Goal: Task Accomplishment & Management: Complete application form

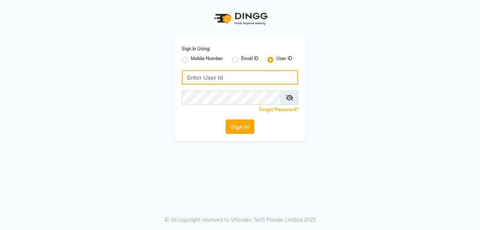
type input "burgundy"
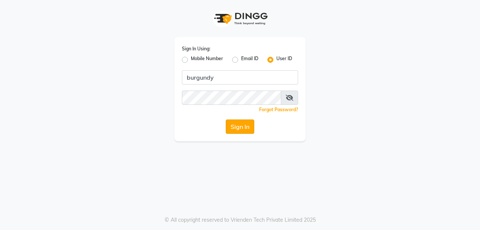
click at [242, 122] on button "Sign In" at bounding box center [240, 126] width 29 height 14
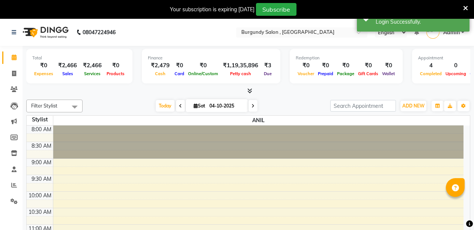
select select "en"
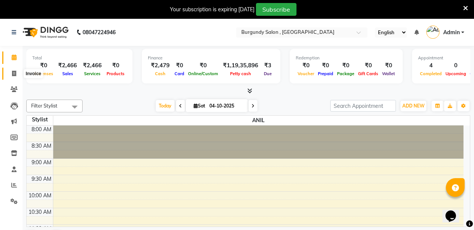
click at [13, 74] on icon at bounding box center [14, 74] width 4 height 6
select select "service"
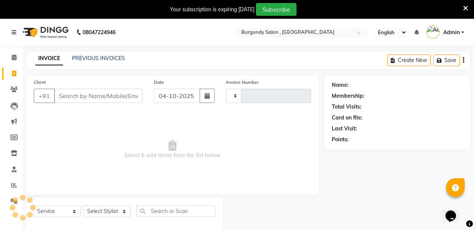
type input "2050"
select select "5345"
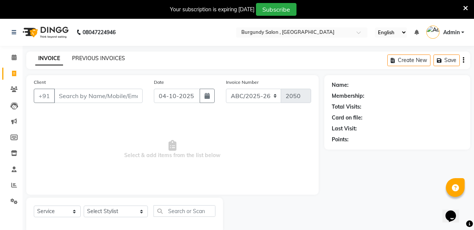
click at [100, 59] on link "PREVIOUS INVOICES" at bounding box center [98, 58] width 53 height 7
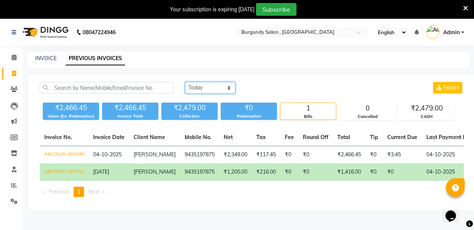
click at [207, 86] on select "Today Yesterday Custom Range" at bounding box center [210, 88] width 50 height 12
select select "range"
click at [185, 82] on select "Today Yesterday Custom Range" at bounding box center [210, 88] width 50 height 12
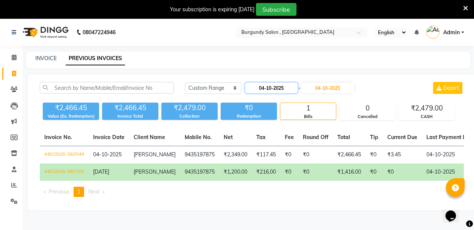
click at [289, 87] on input "04-10-2025" at bounding box center [271, 88] width 53 height 11
select select "10"
select select "2025"
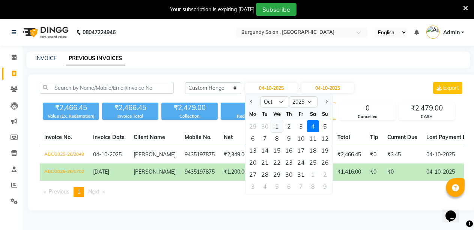
click at [277, 128] on div "1" at bounding box center [277, 126] width 12 height 12
type input "01-10-2025"
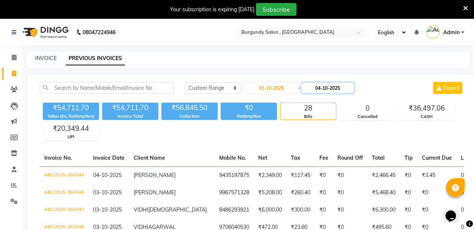
click at [352, 87] on input "04-10-2025" at bounding box center [327, 88] width 53 height 11
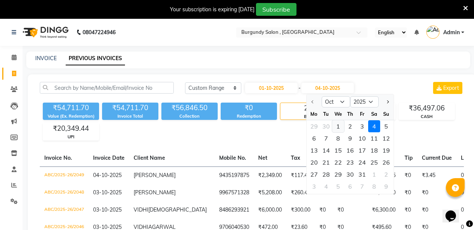
click at [338, 125] on div "1" at bounding box center [338, 126] width 12 height 12
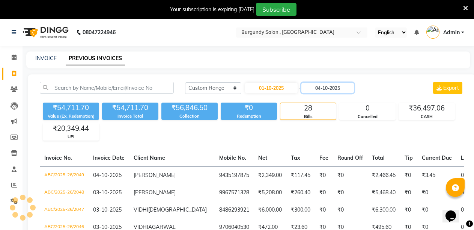
type input "01-10-2025"
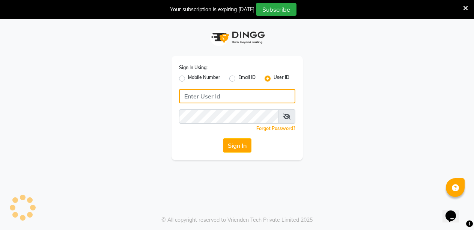
type input "burgundy"
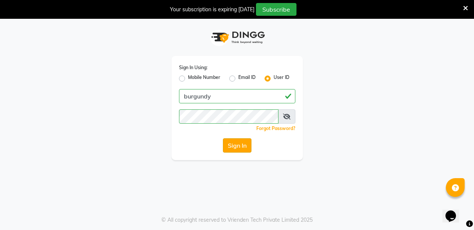
click at [228, 144] on button "Sign In" at bounding box center [237, 145] width 29 height 14
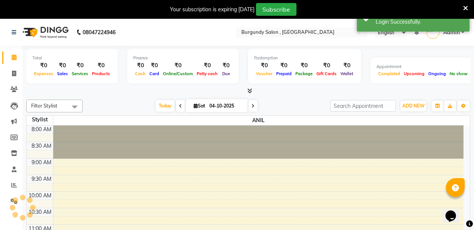
select select "en"
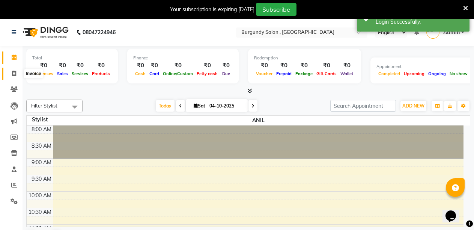
click at [13, 72] on icon at bounding box center [14, 74] width 4 height 6
select select "service"
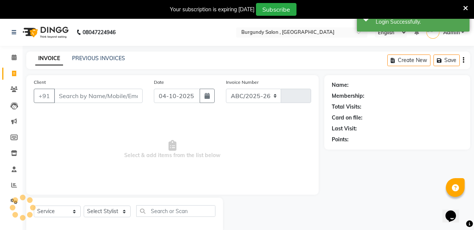
select select "5345"
type input "2051"
click at [78, 99] on input "Client" at bounding box center [98, 96] width 89 height 14
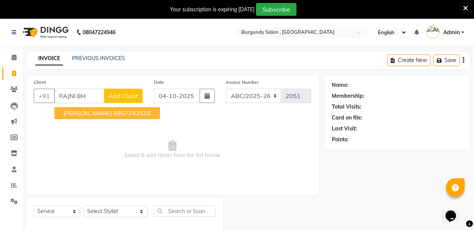
click at [86, 114] on span "RAJNI BHOPAL" at bounding box center [87, 113] width 48 height 8
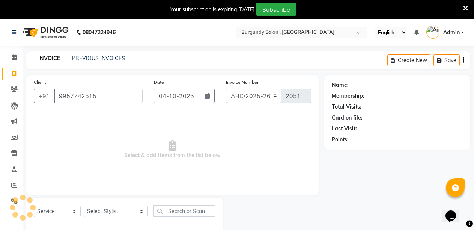
type input "9957742515"
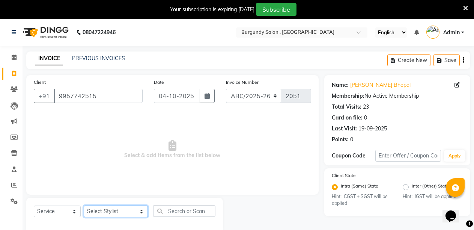
click at [102, 214] on select "Select Stylist ANIL ANJANA BARSHA DEEPSHIKHA DHON DAS DHON / NITUMONI EDWARD ED…" at bounding box center [116, 211] width 64 height 12
select select "32576"
click at [84, 205] on select "Select Stylist ANIL ANJANA BARSHA DEEPSHIKHA DHON DAS DHON / NITUMONI EDWARD ED…" at bounding box center [116, 211] width 64 height 12
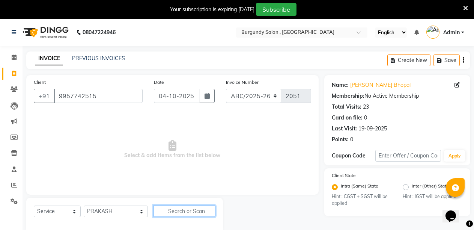
click at [177, 207] on input "text" at bounding box center [184, 211] width 62 height 12
click at [169, 210] on input "text" at bounding box center [184, 211] width 62 height 12
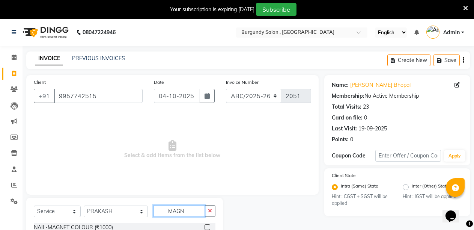
type input "MAGN"
click at [208, 226] on label at bounding box center [207, 227] width 6 height 6
click at [208, 226] on input "checkbox" at bounding box center [206, 227] width 5 height 5
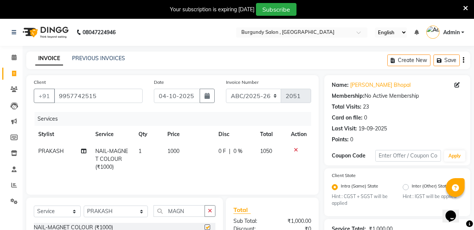
checkbox input "false"
click at [171, 156] on td "1000" at bounding box center [188, 159] width 51 height 33
select select "32576"
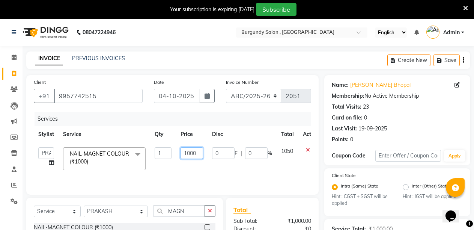
click at [189, 153] on input "1000" at bounding box center [191, 153] width 23 height 12
type input "1200"
click at [190, 165] on td "1200" at bounding box center [192, 159] width 32 height 32
select select "32576"
click at [117, 215] on select "Select Stylist ANIL ANJANA BARSHA DEEPSHIKHA DHON DAS DHON / NITUMONI EDWARD ED…" at bounding box center [116, 211] width 64 height 12
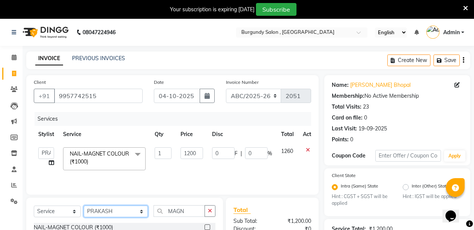
select select "71248"
click at [84, 205] on select "Select Stylist ANIL ANJANA BARSHA DEEPSHIKHA DHON DAS DHON / NITUMONI EDWARD ED…" at bounding box center [116, 211] width 64 height 12
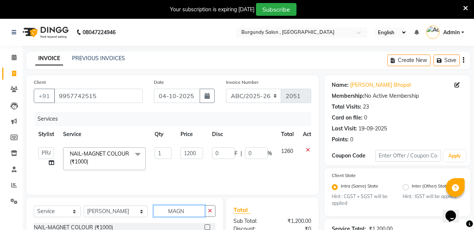
click at [173, 206] on input "MAGN" at bounding box center [179, 211] width 52 height 12
type input "M"
type input "EYE"
click at [204, 227] on label at bounding box center [207, 227] width 6 height 6
click at [204, 227] on input "checkbox" at bounding box center [206, 227] width 5 height 5
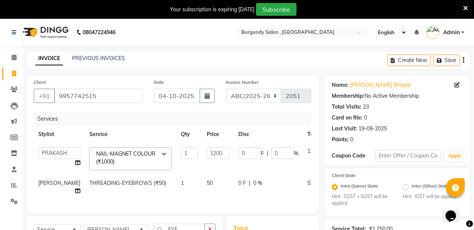
checkbox input "false"
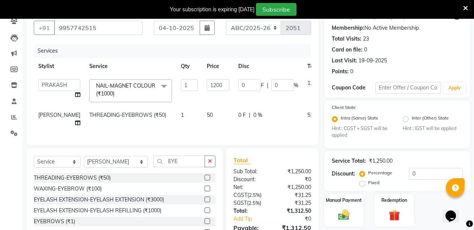
scroll to position [72, 0]
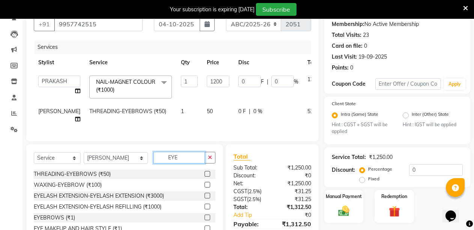
click at [186, 161] on input "EYE" at bounding box center [179, 158] width 52 height 12
type input "E"
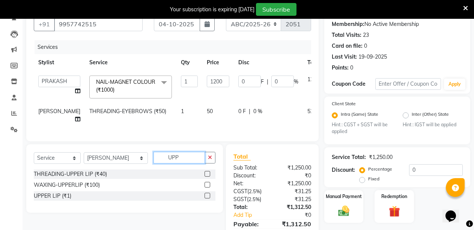
type input "UPP"
click at [208, 176] on label at bounding box center [207, 174] width 6 height 6
click at [208, 176] on input "checkbox" at bounding box center [206, 173] width 5 height 5
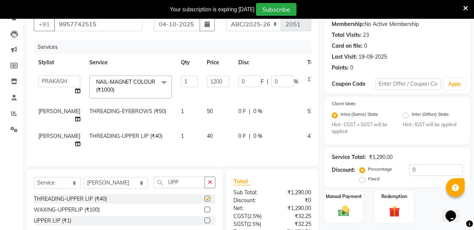
checkbox input "false"
click at [182, 188] on input "UPP" at bounding box center [179, 182] width 52 height 12
click at [110, 186] on select "Select Stylist ANIL ANJANA BARSHA DEEPSHIKHA DHON DAS DHON / NITUMONI EDWARD ED…" at bounding box center [116, 183] width 64 height 12
select select "32580"
click at [84, 183] on select "Select Stylist ANIL ANJANA BARSHA DEEPSHIKHA DHON DAS DHON / NITUMONI EDWARD ED…" at bounding box center [116, 183] width 64 height 12
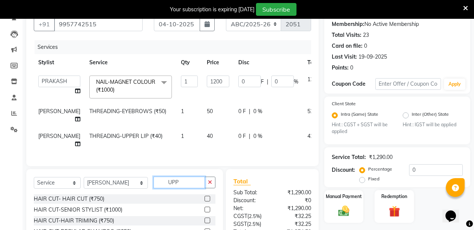
click at [191, 188] on input "UPP" at bounding box center [179, 182] width 52 height 12
type input "U"
type input "SENI"
click at [207, 201] on label at bounding box center [207, 198] width 6 height 6
click at [207, 201] on input "checkbox" at bounding box center [206, 198] width 5 height 5
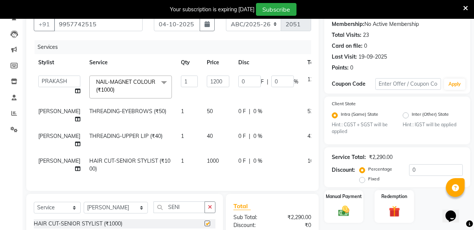
checkbox input "false"
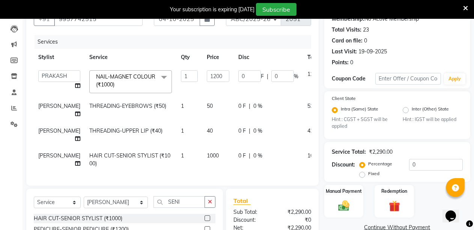
scroll to position [74, 0]
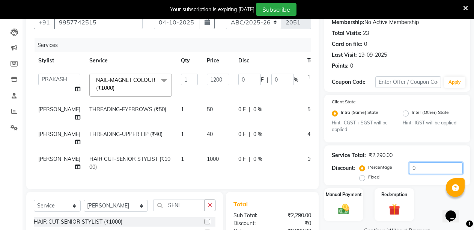
click at [409, 168] on input "0" at bounding box center [436, 168] width 54 height 12
type input "20"
type input "240"
type input "20"
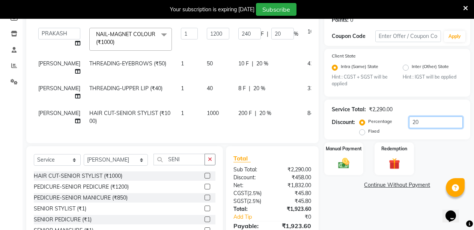
scroll to position [148, 0]
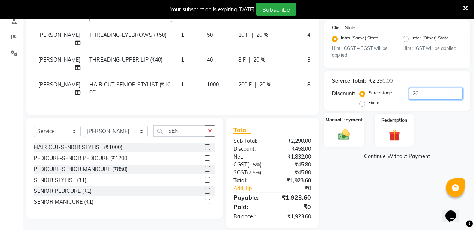
type input "20"
click at [344, 126] on div "Manual Payment" at bounding box center [343, 130] width 41 height 34
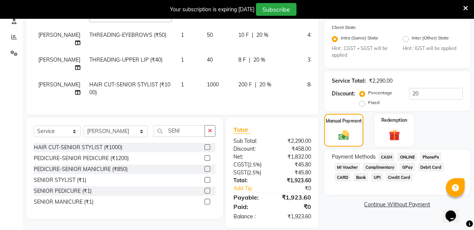
click at [386, 157] on span "CASH" at bounding box center [387, 156] width 16 height 9
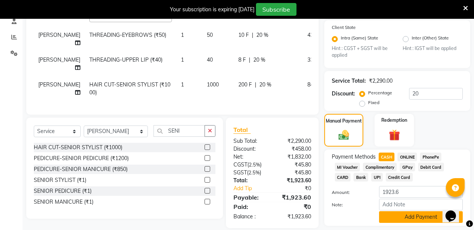
click at [404, 213] on button "Add Payment" at bounding box center [421, 217] width 84 height 12
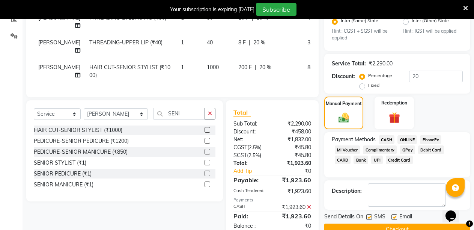
scroll to position [181, 0]
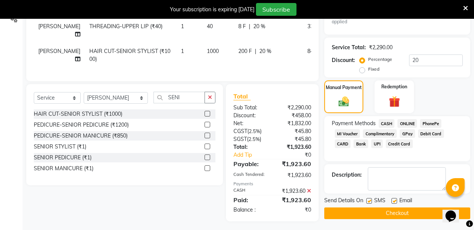
click at [370, 200] on label at bounding box center [369, 201] width 6 height 6
click at [370, 200] on input "checkbox" at bounding box center [368, 200] width 5 height 5
checkbox input "false"
click at [395, 199] on label at bounding box center [394, 201] width 6 height 6
click at [395, 199] on input "checkbox" at bounding box center [393, 200] width 5 height 5
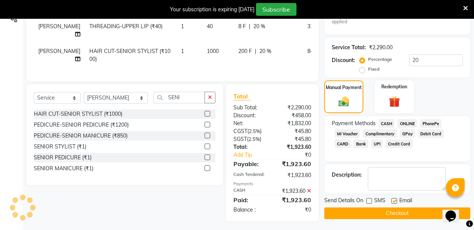
checkbox input "false"
click at [389, 214] on button "Checkout" at bounding box center [397, 213] width 146 height 12
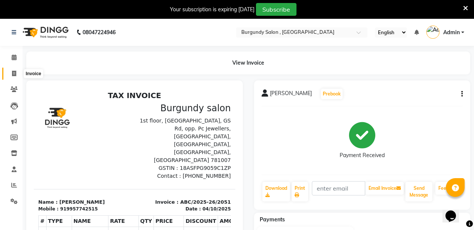
click at [13, 72] on icon at bounding box center [14, 74] width 4 height 6
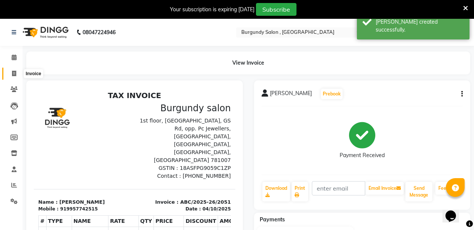
select select "service"
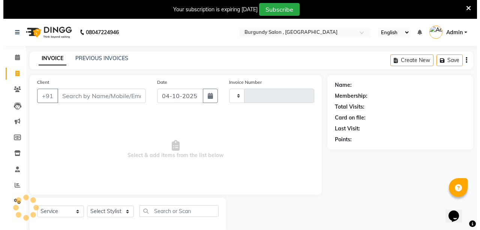
scroll to position [19, 0]
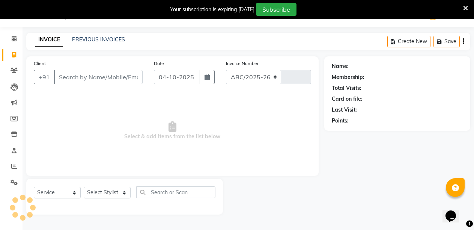
select select "5345"
type input "2052"
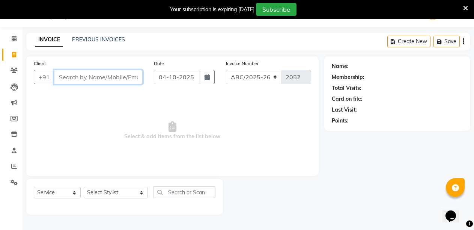
click at [102, 74] on input "Client" at bounding box center [98, 77] width 89 height 14
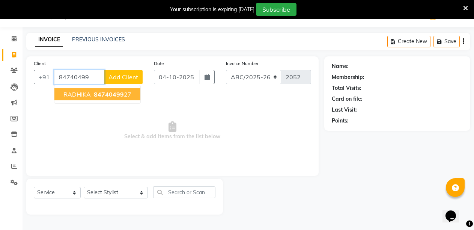
click at [102, 97] on span "84740499" at bounding box center [109, 94] width 30 height 8
type input "8474049927"
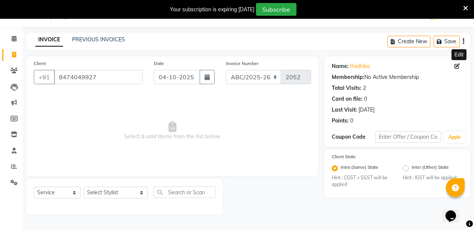
click at [456, 66] on icon at bounding box center [456, 65] width 5 height 5
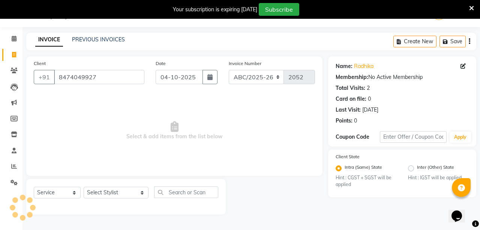
select select "[DEMOGRAPHIC_DATA]"
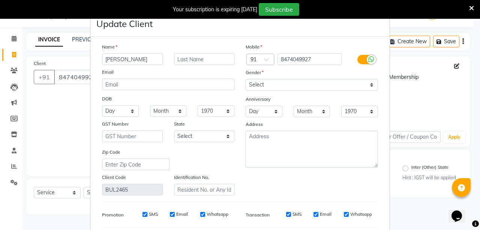
scroll to position [0, 1]
type input "RADHIKA HARLALKA"
click at [278, 82] on select "Select [DEMOGRAPHIC_DATA] [DEMOGRAPHIC_DATA] Other Prefer Not To Say" at bounding box center [312, 85] width 132 height 12
click at [246, 79] on select "Select [DEMOGRAPHIC_DATA] [DEMOGRAPHIC_DATA] Other Prefer Not To Say" at bounding box center [312, 85] width 132 height 12
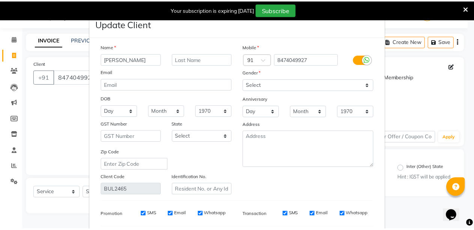
scroll to position [103, 0]
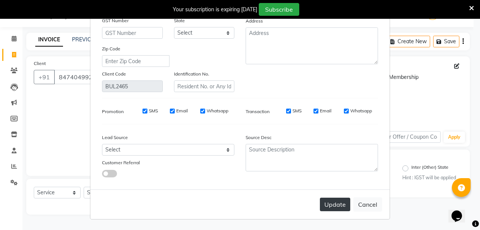
click at [337, 204] on button "Update" at bounding box center [335, 204] width 30 height 14
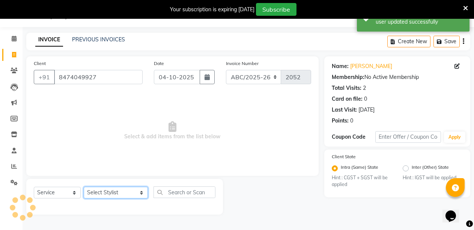
click at [101, 189] on select "Select Stylist ANIL ANJANA BARSHA DEEPSHIKHA DHON DAS DHON / NITUMONI EDWARD ED…" at bounding box center [116, 192] width 64 height 12
select select "32568"
click at [84, 186] on select "Select Stylist ANIL ANJANA BARSHA DEEPSHIKHA DHON DAS DHON / NITUMONI EDWARD ED…" at bounding box center [116, 192] width 64 height 12
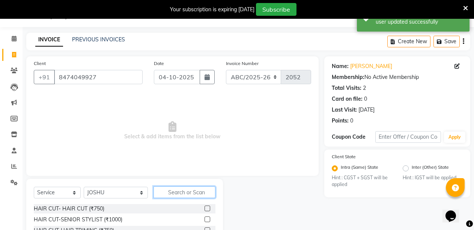
click at [167, 195] on input "text" at bounding box center [184, 192] width 62 height 12
type input "BALA"
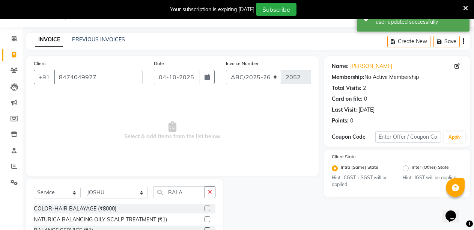
click at [207, 208] on label at bounding box center [207, 208] width 6 height 6
click at [207, 208] on input "checkbox" at bounding box center [206, 208] width 5 height 5
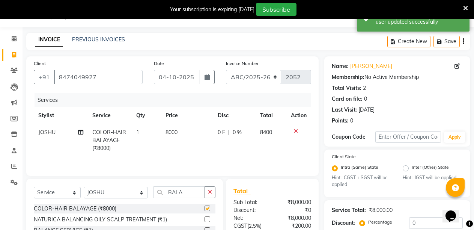
checkbox input "false"
click at [172, 133] on span "8000" at bounding box center [171, 132] width 12 height 7
click at [161, 133] on td "1" at bounding box center [146, 140] width 29 height 33
select select "32568"
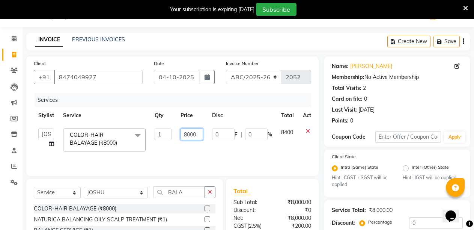
click at [198, 139] on input "8000" at bounding box center [191, 134] width 23 height 12
type input "8"
type input "5500"
click at [193, 152] on td "5500" at bounding box center [192, 140] width 32 height 32
select select "32568"
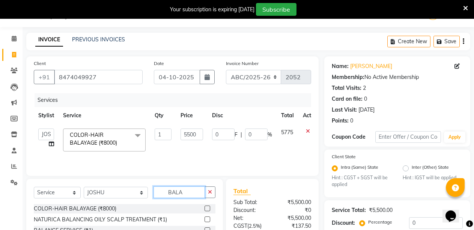
click at [174, 192] on input "BALA" at bounding box center [179, 192] width 52 height 12
type input "B"
type input "SENI"
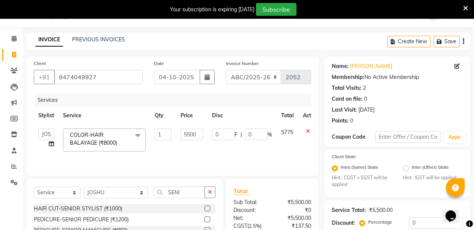
click at [206, 208] on label at bounding box center [207, 208] width 6 height 6
click at [206, 208] on input "checkbox" at bounding box center [206, 208] width 5 height 5
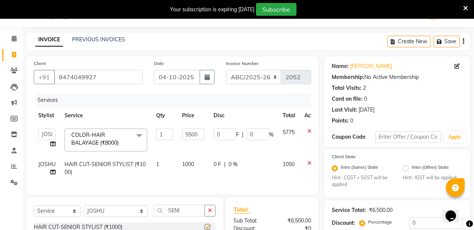
checkbox input "false"
click at [188, 164] on span "1000" at bounding box center [188, 164] width 12 height 7
select select "32568"
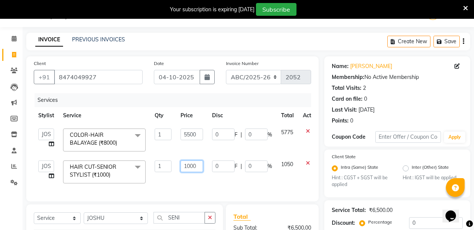
click at [195, 165] on input "1000" at bounding box center [191, 166] width 23 height 12
type input "1"
type input "500"
click at [195, 173] on td "500" at bounding box center [192, 172] width 32 height 32
select select "32568"
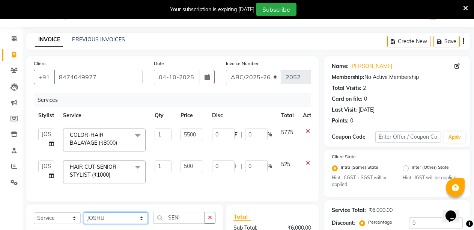
click at [109, 219] on select "Select Stylist ANIL ANJANA BARSHA DEEPSHIKHA DHON DAS DHON / NITUMONI EDWARD ED…" at bounding box center [116, 218] width 64 height 12
select select "71248"
click at [84, 218] on select "Select Stylist ANIL ANJANA BARSHA DEEPSHIKHA DHON DAS DHON / NITUMONI EDWARD ED…" at bounding box center [116, 218] width 64 height 12
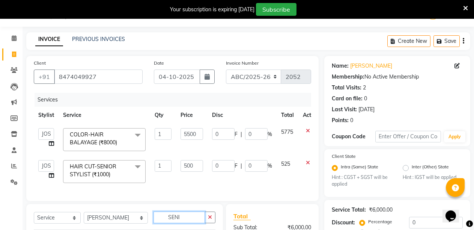
click at [186, 223] on input "SENI" at bounding box center [179, 217] width 52 height 12
type input "S"
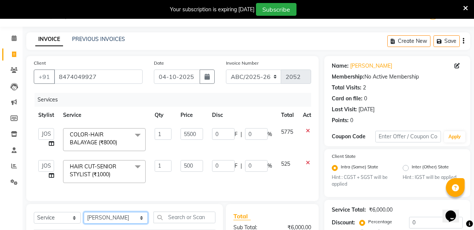
click at [116, 223] on select "Select Stylist ANIL ANJANA BARSHA DEEPSHIKHA DHON DAS DHON / NITUMONI EDWARD ED…" at bounding box center [116, 218] width 64 height 12
select select "47575"
click at [84, 218] on select "Select Stylist ANIL ANJANA BARSHA DEEPSHIKHA DHON DAS DHON / NITUMONI EDWARD ED…" at bounding box center [116, 218] width 64 height 12
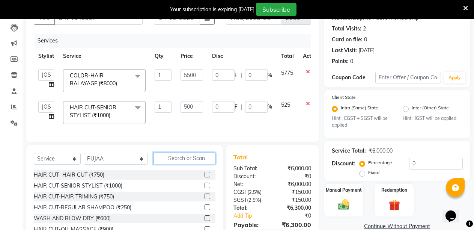
click at [177, 162] on input "text" at bounding box center [184, 158] width 62 height 12
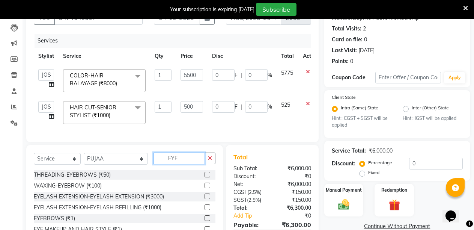
type input "EYE"
click at [204, 177] on label at bounding box center [207, 174] width 6 height 6
click at [204, 177] on input "checkbox" at bounding box center [206, 174] width 5 height 5
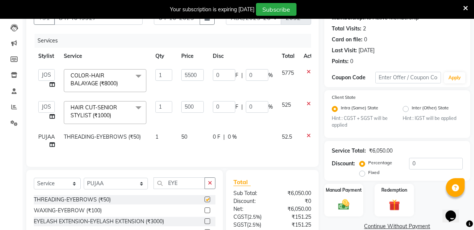
checkbox input "false"
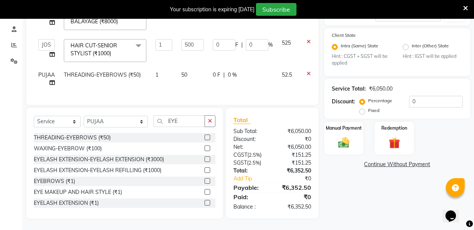
scroll to position [146, 0]
click at [164, 122] on input "EYE" at bounding box center [179, 121] width 52 height 12
type input "E"
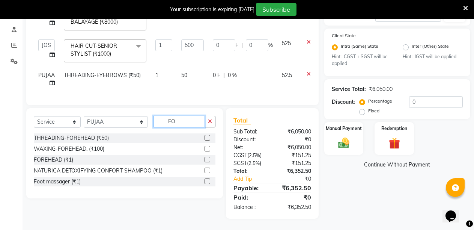
scroll to position [146, 0]
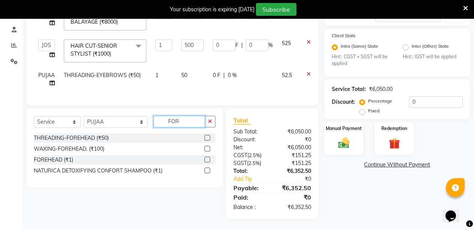
type input "FOR"
click at [207, 135] on label at bounding box center [207, 138] width 6 height 6
click at [207, 135] on input "checkbox" at bounding box center [206, 137] width 5 height 5
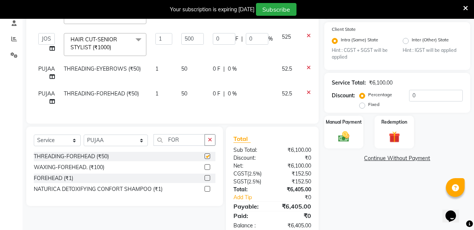
checkbox input "false"
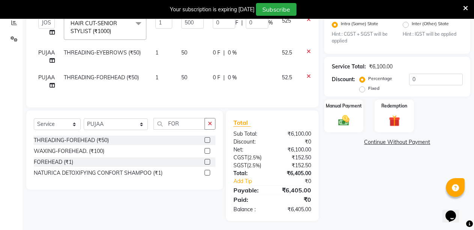
scroll to position [170, 0]
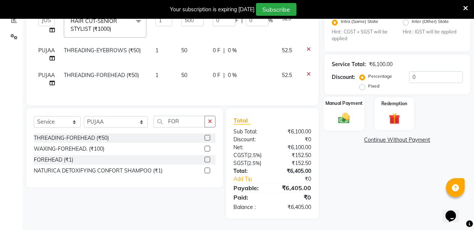
click at [346, 103] on div "Manual Payment" at bounding box center [343, 114] width 41 height 34
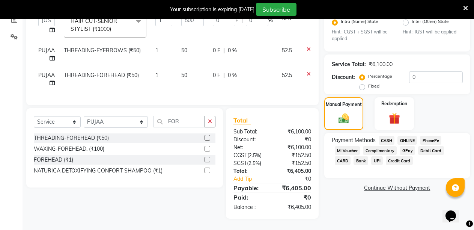
click at [385, 136] on span "CASH" at bounding box center [387, 140] width 16 height 9
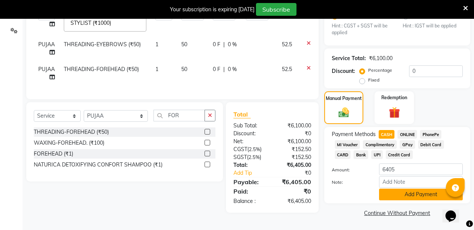
click at [423, 190] on button "Add Payment" at bounding box center [421, 194] width 84 height 12
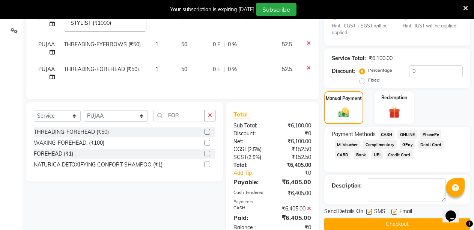
click at [369, 209] on label at bounding box center [369, 212] width 6 height 6
click at [369, 209] on input "checkbox" at bounding box center [368, 211] width 5 height 5
checkbox input "false"
click at [394, 209] on label at bounding box center [394, 212] width 6 height 6
click at [394, 209] on input "checkbox" at bounding box center [393, 211] width 5 height 5
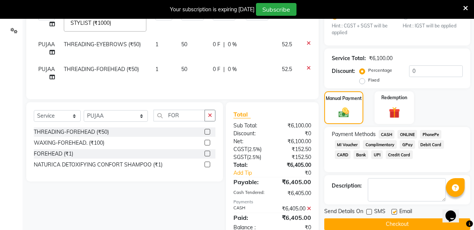
checkbox input "false"
click at [387, 224] on button "Checkout" at bounding box center [397, 224] width 146 height 12
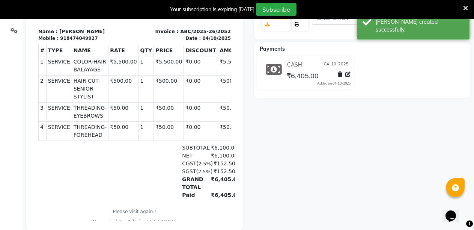
click at [299, 24] on link "Print" at bounding box center [300, 21] width 17 height 20
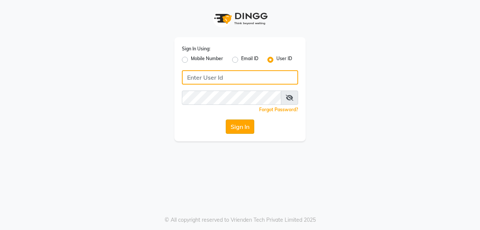
type input "burgundy"
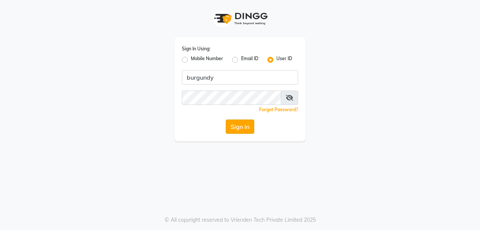
click at [234, 124] on button "Sign In" at bounding box center [240, 126] width 29 height 14
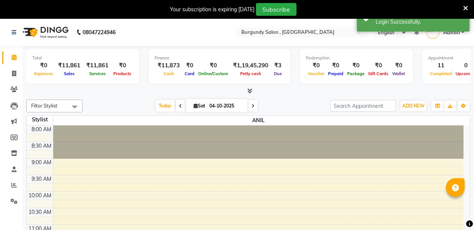
select select "en"
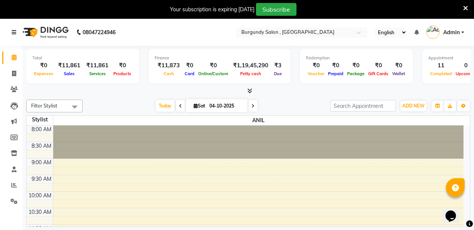
click at [16, 32] on icon at bounding box center [14, 32] width 5 height 5
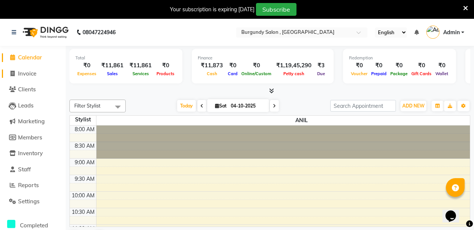
click at [12, 74] on icon at bounding box center [13, 74] width 4 height 6
select select "service"
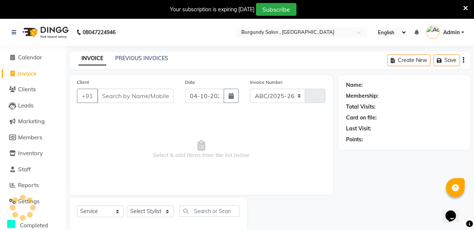
select select "5345"
type input "2053"
click at [114, 95] on input "Client" at bounding box center [135, 96] width 77 height 14
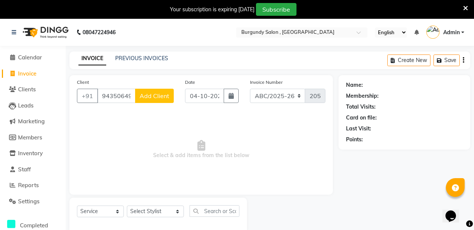
type input "9435064943"
click at [140, 96] on span "Add Client" at bounding box center [155, 96] width 30 height 8
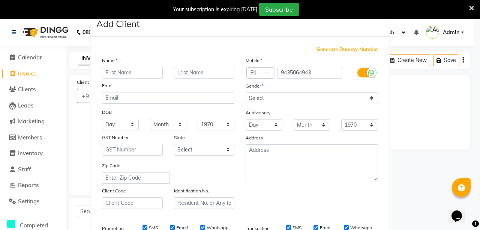
click at [141, 74] on input "text" at bounding box center [132, 73] width 61 height 12
type input "m"
type input "MAMTA"
click at [215, 73] on input "text" at bounding box center [204, 73] width 61 height 12
type input "[PERSON_NAME]"
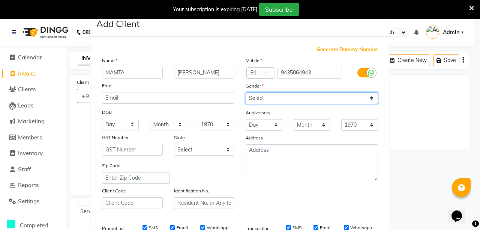
click at [286, 93] on select "Select [DEMOGRAPHIC_DATA] [DEMOGRAPHIC_DATA] Other Prefer Not To Say" at bounding box center [312, 98] width 132 height 12
select select "[DEMOGRAPHIC_DATA]"
click at [246, 92] on select "Select [DEMOGRAPHIC_DATA] [DEMOGRAPHIC_DATA] Other Prefer Not To Say" at bounding box center [312, 98] width 132 height 12
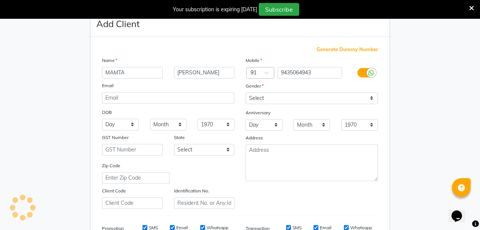
type input "burgundy"
click at [397, 76] on ngb-modal-window "Add Client Generate Dummy Number Name [PERSON_NAME] Email DOB Day 01 02 03 04 0…" at bounding box center [240, 115] width 480 height 230
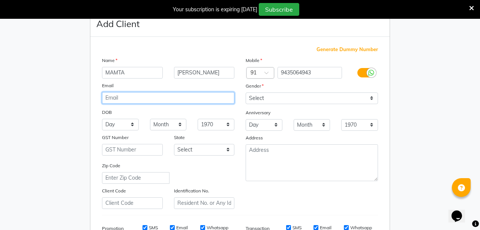
click at [176, 98] on input "email" at bounding box center [168, 98] width 132 height 12
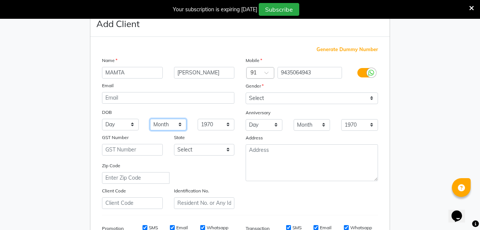
click at [175, 119] on select "Month January February March April May June July August September October Novem…" at bounding box center [168, 125] width 37 height 12
click at [252, 193] on div "Mobile Country Code × 91 9435064943 Gender Select [DEMOGRAPHIC_DATA] [DEMOGRAPH…" at bounding box center [312, 132] width 144 height 152
click at [470, 6] on icon at bounding box center [471, 8] width 5 height 7
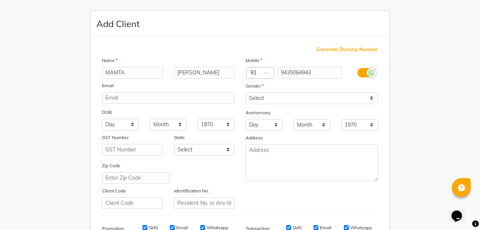
scroll to position [117, 0]
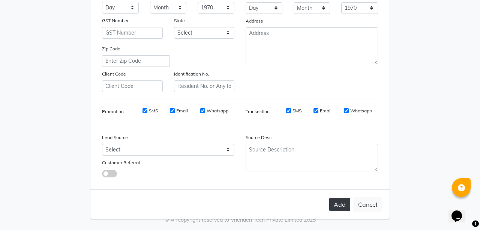
click at [340, 207] on button "Add" at bounding box center [339, 204] width 21 height 14
